Goal: Communication & Community: Answer question/provide support

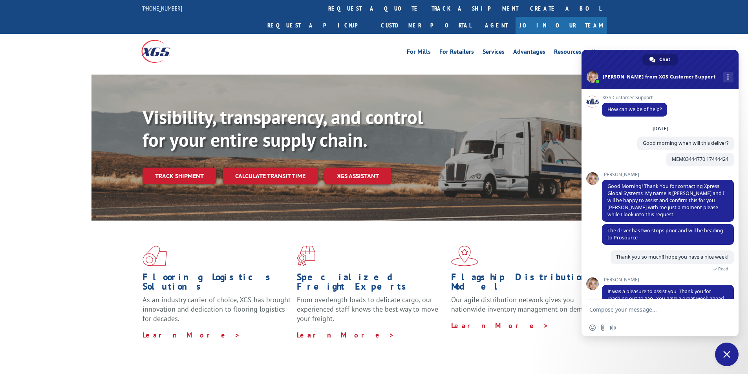
scroll to position [60, 0]
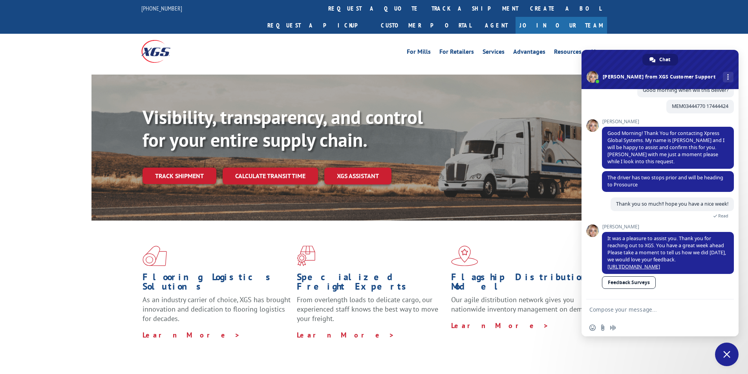
click at [659, 311] on textarea "Compose your message..." at bounding box center [651, 309] width 124 height 7
paste textarea "Hello My name is [PERSON_NAME] from Tforce Worldwide [PHONE_NUMBER] Email [EMAI…"
type textarea "Hello My name is [PERSON_NAME] from Tforce Worldwide [PHONE_NUMBER] Email [EMAI…"
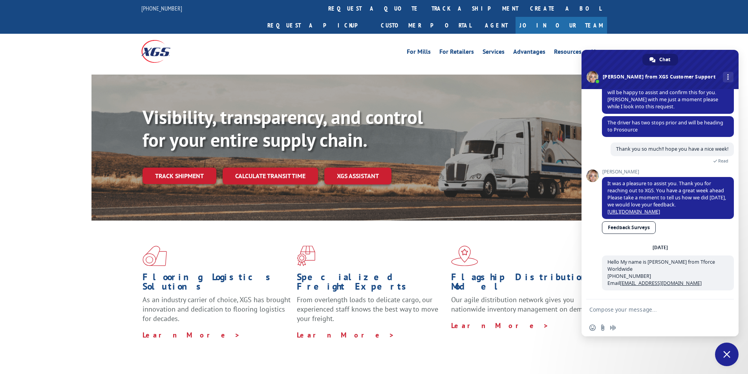
scroll to position [122, 0]
click at [646, 312] on textarea "Compose your message..." at bounding box center [651, 309] width 124 height 7
paste textarea "Good morning. I would appreciate an update on the scheduled pickups"
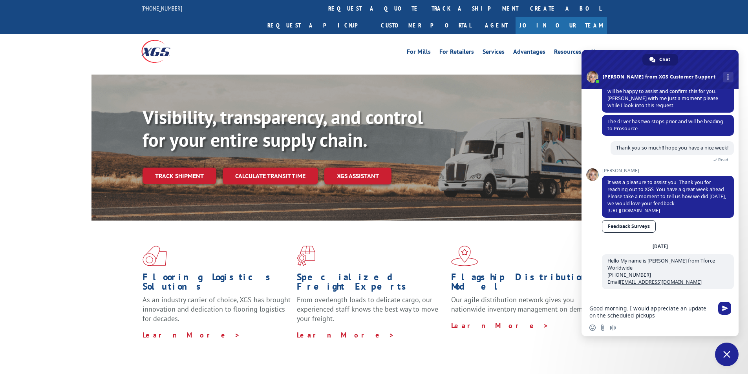
scroll to position [123, 0]
click at [675, 318] on textarea "Good morning. I would appreciate an update on the scheduled pickups" at bounding box center [651, 312] width 124 height 14
paste textarea "FCO000634304"
type textarea "Good morning. I would appreciate an update on the scheduled pickups FCO000634304"
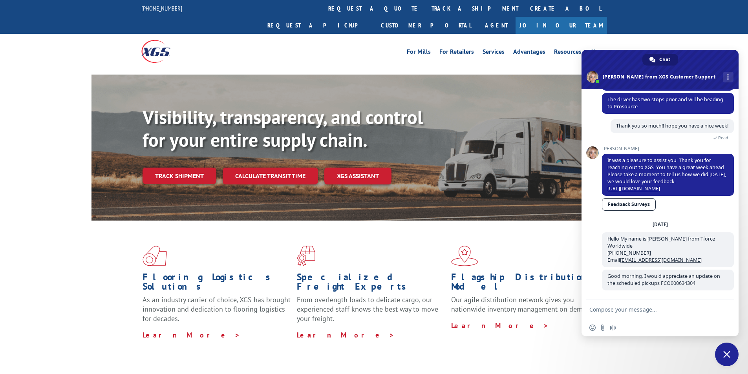
scroll to position [145, 0]
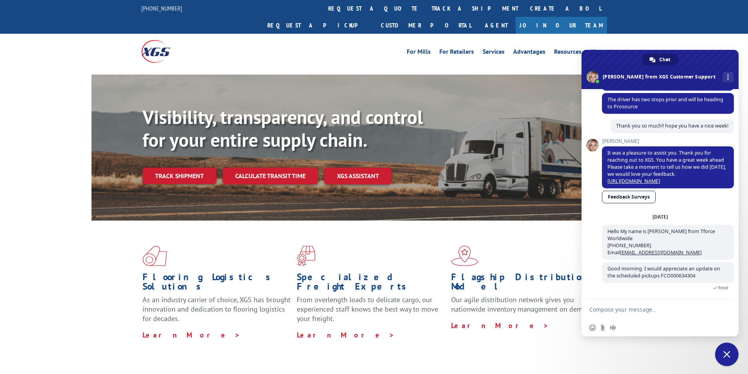
click at [674, 309] on textarea "Compose your message..." at bounding box center [651, 309] width 124 height 7
paste textarea "WESCO DISTRIBUTION INC [STREET_ADDRESS] Contact : shipping Contact Type: Phone …"
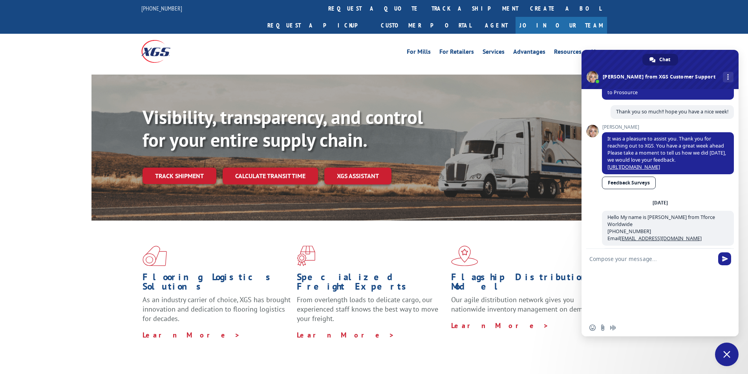
type textarea "WESCO DISTRIBUTION INC [STREET_ADDRESS] Contact : shipping Contact Type: Phone …"
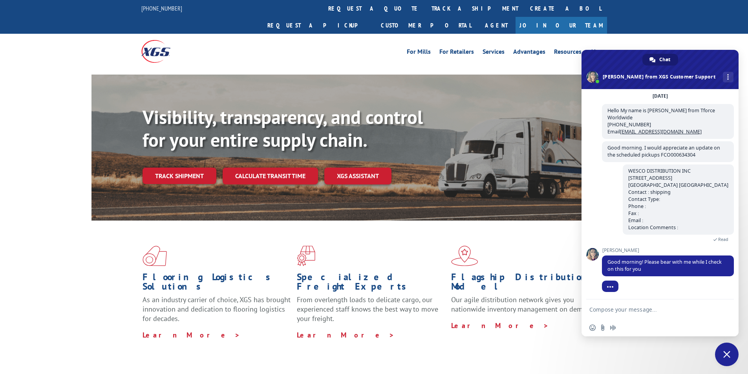
scroll to position [267, 0]
type textarea "morning [PERSON_NAME], thank you"
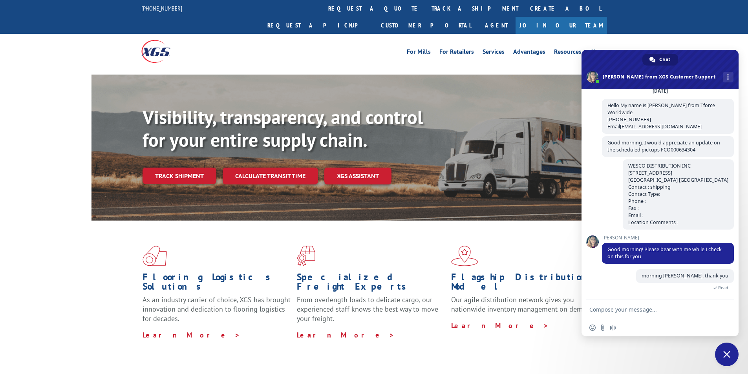
scroll to position [312, 0]
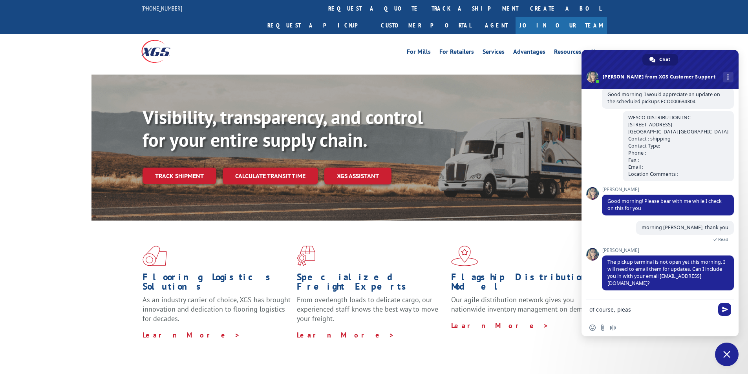
type textarea "of course, please"
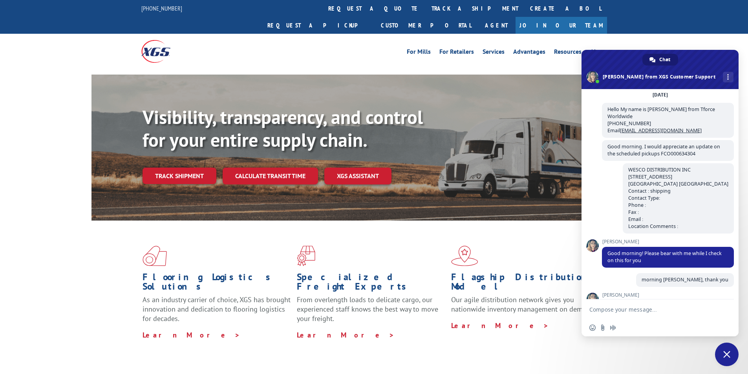
scroll to position [332, 0]
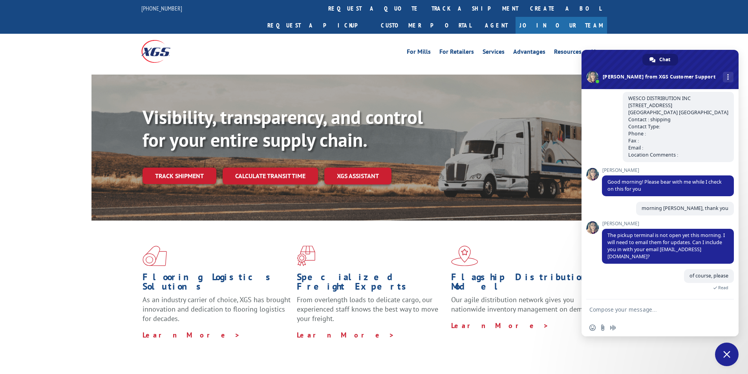
click at [661, 309] on textarea "Compose your message..." at bounding box center [651, 309] width 124 height 7
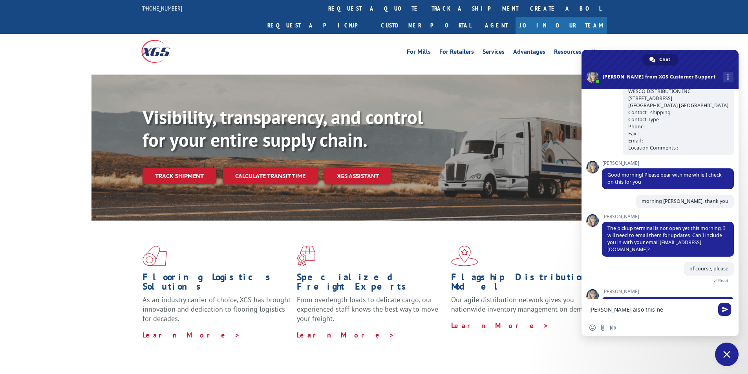
scroll to position [380, 0]
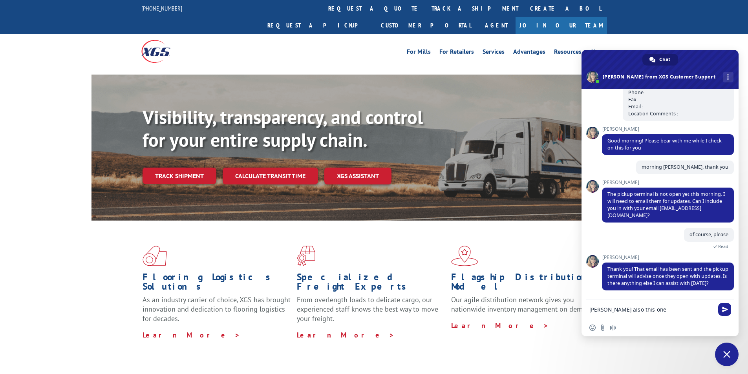
paste textarea "FCO000634289"
type textarea "[PERSON_NAME] also this one FCO000634289"
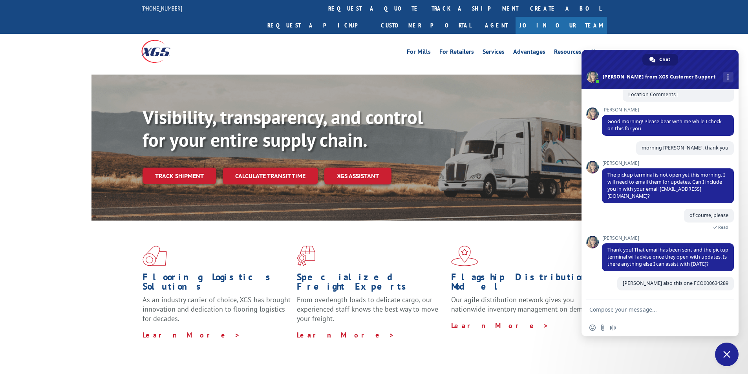
scroll to position [399, 0]
click at [678, 311] on textarea "Compose your message..." at bounding box center [651, 309] width 124 height 7
paste textarea "AWRS -[GEOGRAPHIC_DATA] [STREET_ADDRESS][PERSON_NAME] Contact : Shipping Contac…"
type textarea "AWRS -[GEOGRAPHIC_DATA] [STREET_ADDRESS][PERSON_NAME] Contact : Shipping Contac…"
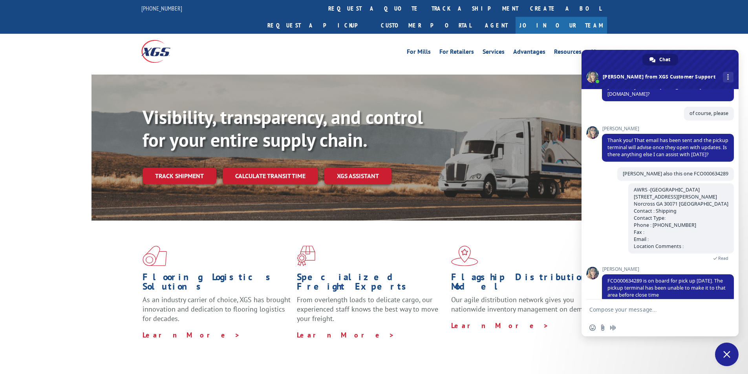
scroll to position [513, 0]
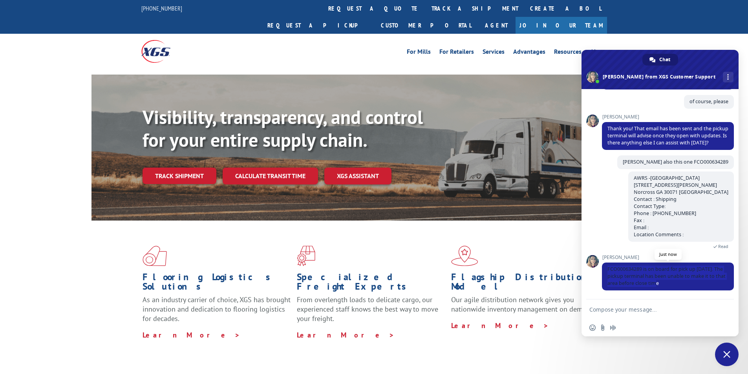
drag, startPoint x: 605, startPoint y: 268, endPoint x: 683, endPoint y: 283, distance: 79.0
click at [683, 283] on span "FCO000634289 is on board for pick up [DATE]. The pickup terminal has been unabl…" at bounding box center [668, 277] width 132 height 28
copy span "FCO000634289 is on board for pick up [DATE]. The pickup terminal has been unabl…"
click at [635, 307] on textarea "Compose your message..." at bounding box center [651, 309] width 124 height 7
click at [673, 310] on textarea "Compose your message..." at bounding box center [651, 309] width 124 height 7
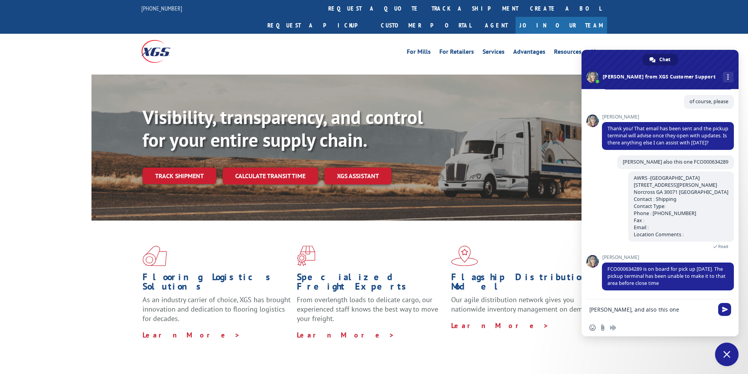
click at [675, 312] on textarea "[PERSON_NAME], and also this one" at bounding box center [651, 309] width 124 height 7
paste textarea "FCO000634351"
type textarea "[PERSON_NAME], and also this one FCO000634351"
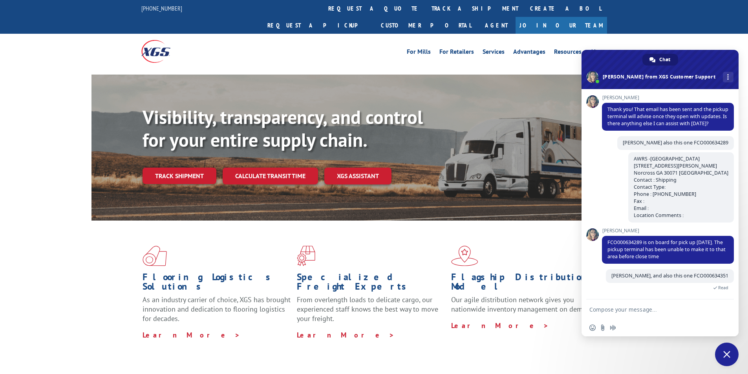
scroll to position [532, 0]
click at [639, 309] on textarea "Compose your message..." at bounding box center [651, 309] width 124 height 7
paste textarea "Boxes Near Me LLC [STREET_ADDRESS] Contact : Contact Type: Phone : [PHONE_NUMBE…"
type textarea "Boxes Near Me LLC [STREET_ADDRESS] Contact : Contact Type: Phone : [PHONE_NUMBE…"
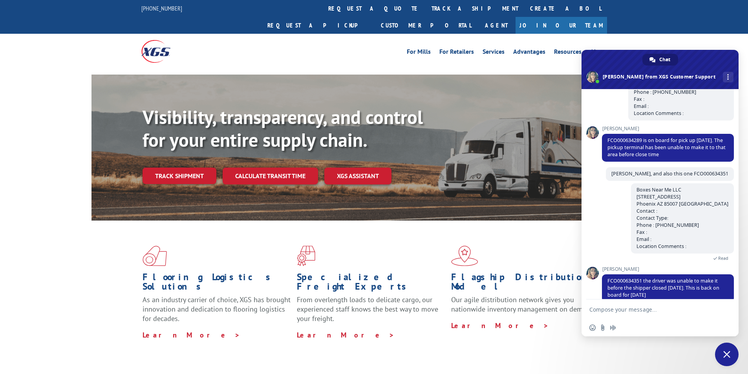
scroll to position [646, 0]
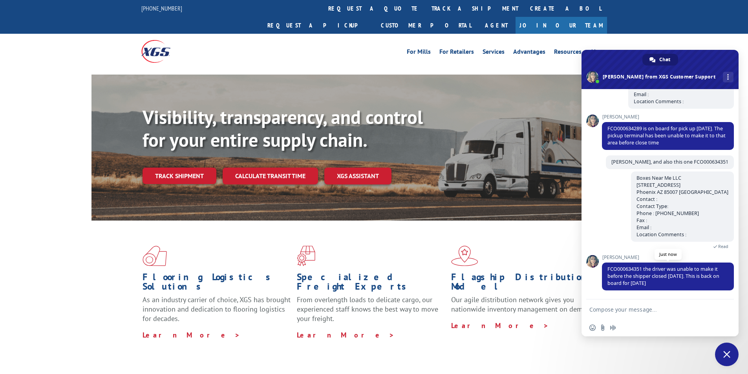
drag, startPoint x: 607, startPoint y: 270, endPoint x: 662, endPoint y: 285, distance: 56.6
click at [662, 285] on span "FCO000634351 the driver was unable to make it before the shipper closed [DATE].…" at bounding box center [668, 277] width 132 height 28
copy span "FCO000634351 the driver was unable to make it before the shipper closed [DATE].…"
click at [650, 308] on textarea "Compose your message..." at bounding box center [651, 309] width 124 height 7
type textarea "Thank you [PERSON_NAME]"
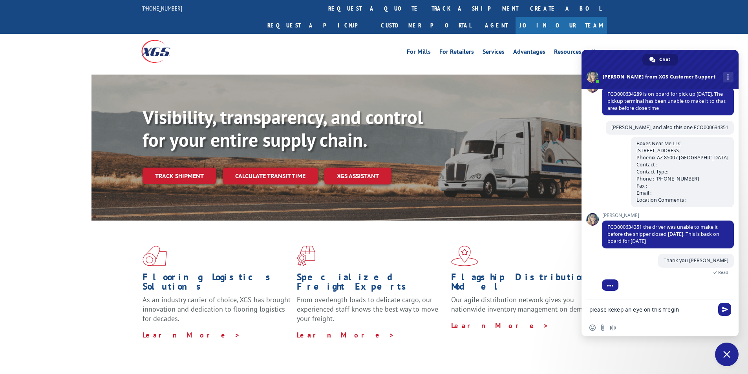
scroll to position [699, 0]
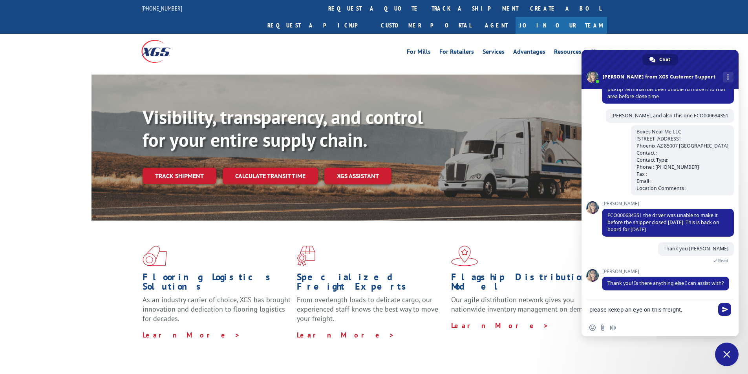
type textarea "please kekep an eye on this freight,"
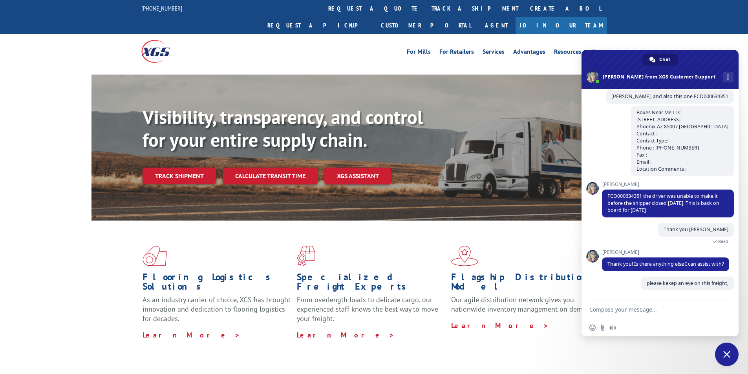
scroll to position [719, 0]
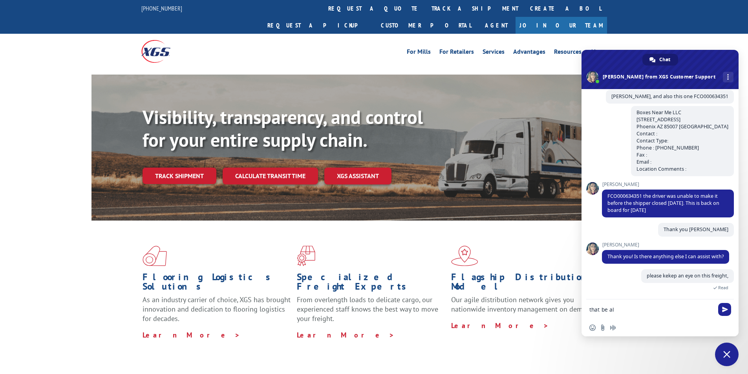
type textarea "that be all"
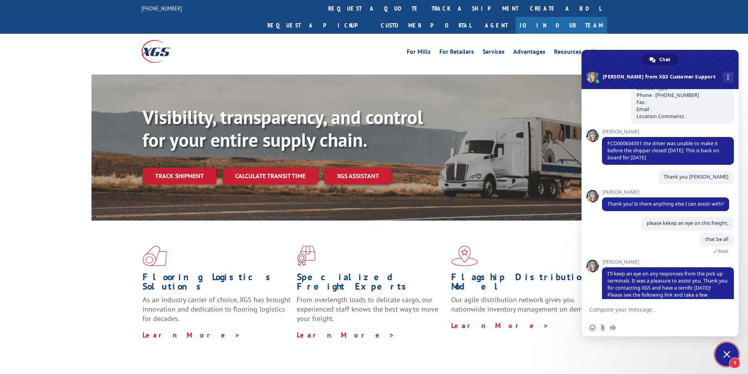
scroll to position [804, 0]
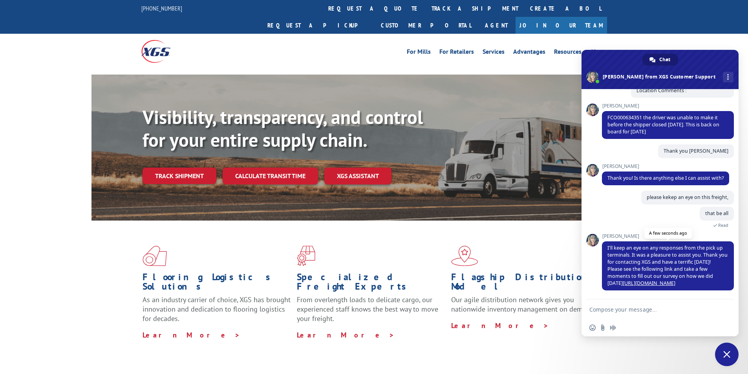
click at [657, 282] on link "[URL][DOMAIN_NAME]" at bounding box center [649, 283] width 53 height 7
